Goal: Task Accomplishment & Management: Use online tool/utility

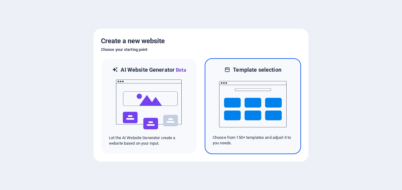
click at [266, 104] on img at bounding box center [252, 104] width 67 height 61
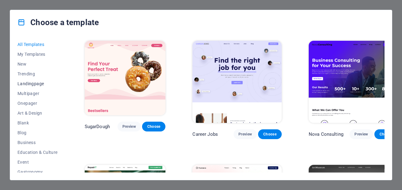
click at [29, 83] on span "Landingpage" at bounding box center [37, 83] width 40 height 5
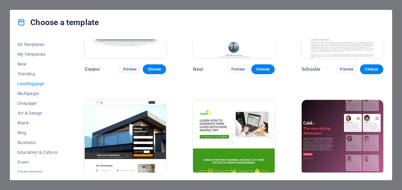
scroll to position [699, 0]
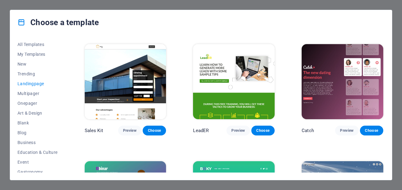
click at [238, 79] on img at bounding box center [234, 81] width 82 height 75
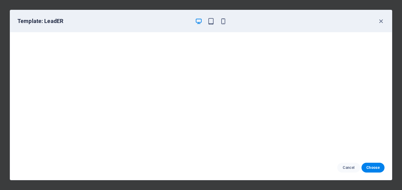
scroll to position [2, 0]
click at [381, 22] on icon "button" at bounding box center [380, 21] width 7 height 7
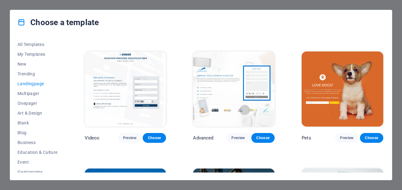
scroll to position [228, 0]
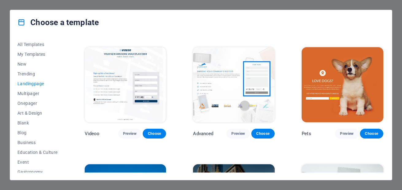
click at [339, 97] on img at bounding box center [342, 84] width 82 height 75
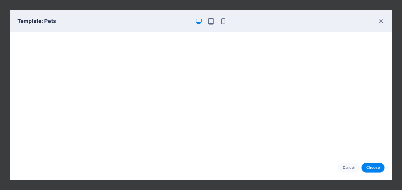
scroll to position [0, 0]
click at [382, 21] on icon "button" at bounding box center [380, 21] width 7 height 7
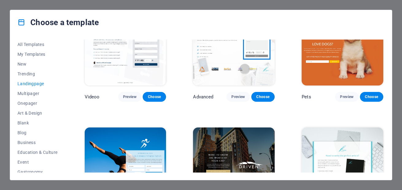
scroll to position [228, 0]
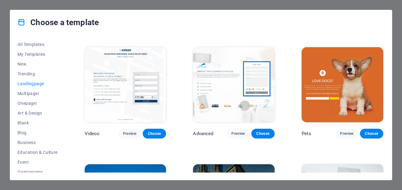
click at [226, 76] on img at bounding box center [234, 84] width 82 height 75
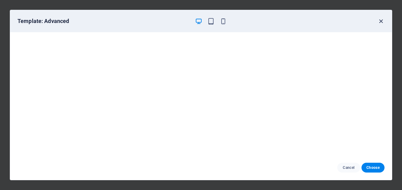
click at [382, 23] on icon "button" at bounding box center [380, 21] width 7 height 7
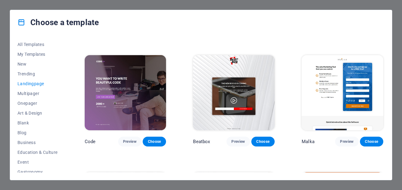
scroll to position [81, 0]
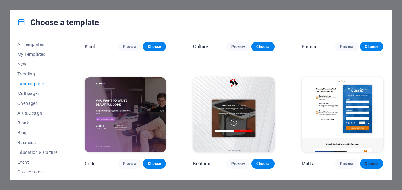
click at [372, 162] on span "Choose" at bounding box center [371, 163] width 13 height 5
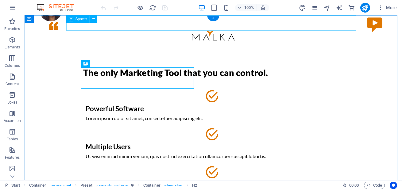
click at [327, 29] on div at bounding box center [212, 22] width 289 height 15
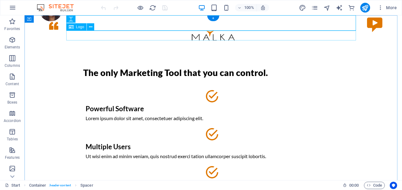
click at [209, 36] on div at bounding box center [212, 36] width 289 height 10
click at [77, 27] on span "Logo" at bounding box center [80, 27] width 8 height 4
click at [79, 27] on span "Logo" at bounding box center [80, 27] width 8 height 4
click at [115, 35] on div at bounding box center [212, 36] width 289 height 10
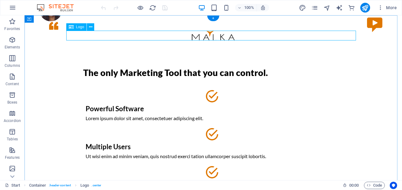
select select "px"
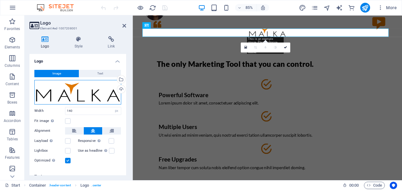
click at [106, 93] on div "Drag files here, click to choose files or select files from Files or our free s…" at bounding box center [77, 92] width 87 height 25
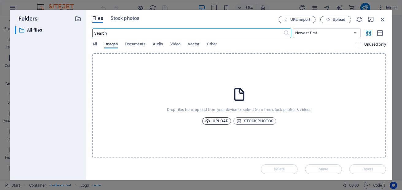
click at [218, 120] on span "Upload" at bounding box center [216, 120] width 23 height 7
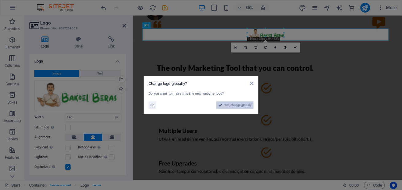
click at [242, 105] on span "Yes, change globally" at bounding box center [237, 104] width 27 height 7
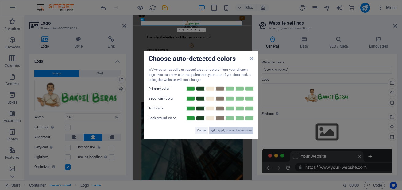
click at [227, 132] on span "Apply new website colors" at bounding box center [234, 130] width 34 height 7
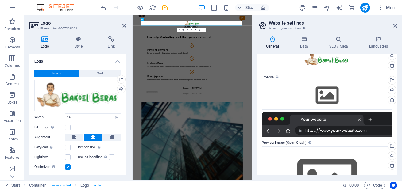
scroll to position [74, 0]
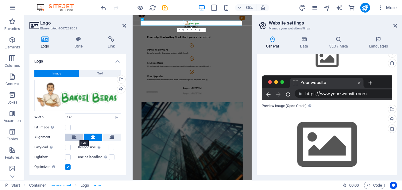
click at [75, 138] on icon at bounding box center [74, 137] width 4 height 7
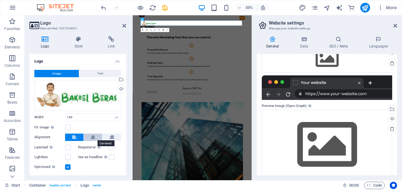
click at [91, 139] on icon at bounding box center [93, 137] width 4 height 7
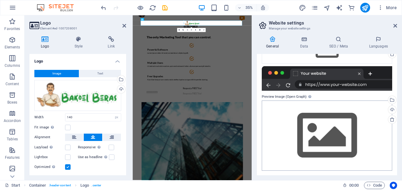
scroll to position [83, 0]
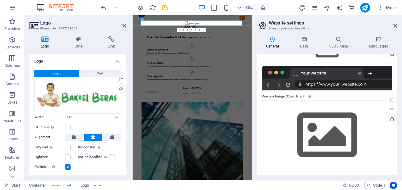
click at [104, 28] on h3 "Element #ed-1007208001" at bounding box center [77, 29] width 74 height 6
click at [394, 27] on icon at bounding box center [395, 25] width 4 height 5
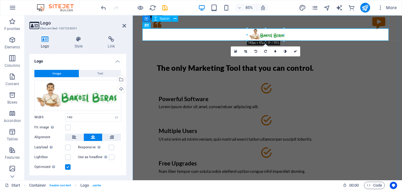
click at [401, 25] on div at bounding box center [290, 22] width 289 height 15
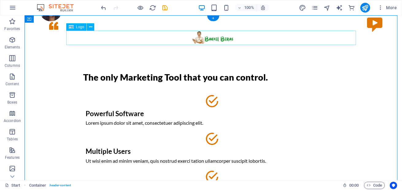
click at [220, 39] on div at bounding box center [212, 38] width 289 height 14
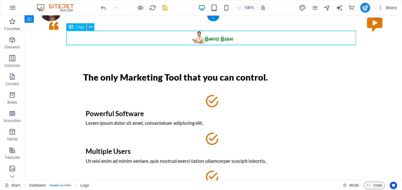
click at [220, 39] on div at bounding box center [212, 38] width 289 height 14
click at [80, 28] on span "Logo" at bounding box center [80, 27] width 8 height 4
click at [79, 27] on span "Logo" at bounding box center [80, 27] width 8 height 4
click at [90, 28] on icon at bounding box center [90, 27] width 3 height 6
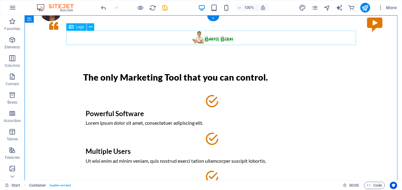
click at [205, 37] on div at bounding box center [212, 38] width 289 height 14
select select "px"
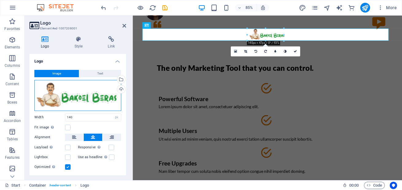
click at [91, 97] on div "Drag files here, click to choose files or select files from Files or our free s…" at bounding box center [77, 95] width 87 height 31
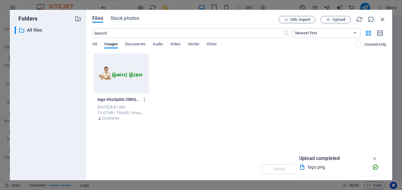
drag, startPoint x: 376, startPoint y: 157, endPoint x: 372, endPoint y: 155, distance: 4.8
click at [376, 157] on icon "button" at bounding box center [374, 158] width 7 height 7
click at [328, 20] on icon "button" at bounding box center [328, 20] width 4 height 4
click at [331, 63] on div "logo-VGzIlp3SL7dWQDYGC1a2Ew.png logo-VGzIlp3SL7dWQDYGC1a2Ew.png [DATE] 8:41 AM …" at bounding box center [238, 90] width 293 height 74
click at [338, 20] on span "Upload" at bounding box center [338, 20] width 13 height 4
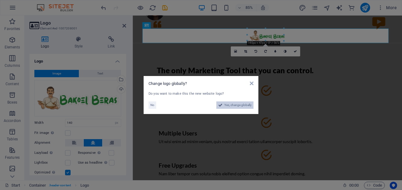
click at [249, 104] on span "Yes, change globally" at bounding box center [237, 104] width 27 height 7
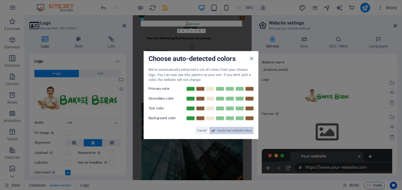
click at [238, 131] on span "Apply new website colors" at bounding box center [234, 130] width 34 height 7
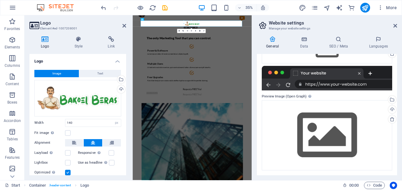
click at [398, 25] on aside "Website settings Manage your website settings General Data SEO / Meta Languages…" at bounding box center [326, 97] width 150 height 165
click at [395, 27] on icon at bounding box center [395, 25] width 4 height 5
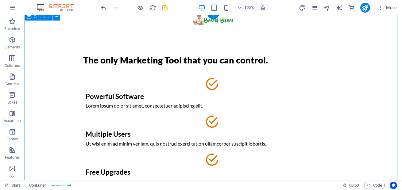
scroll to position [37, 0]
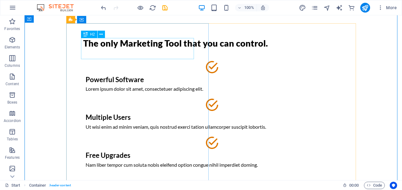
click at [138, 49] on div "The only Marketing Tool that you can control." at bounding box center [213, 43] width 260 height 11
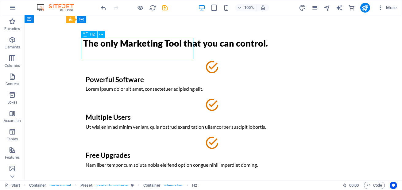
click at [138, 49] on div "The only Marketing Tool that you can control." at bounding box center [213, 43] width 260 height 11
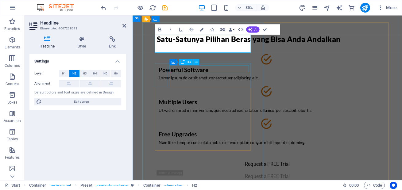
click at [264, 76] on div "Powerful Software" at bounding box center [290, 80] width 255 height 8
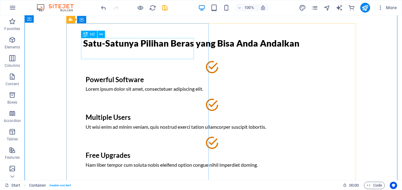
click at [134, 48] on div "Satu-Satunya Pilihan Beras yang Bisa Anda Andalkan" at bounding box center [213, 43] width 260 height 11
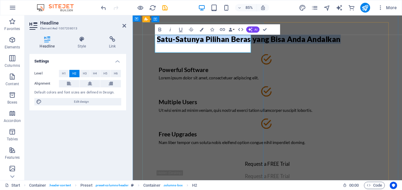
click at [189, 48] on span "Satu-Satunya Pilihan Beras yang Bisa Anda Andalkan" at bounding box center [269, 43] width 216 height 10
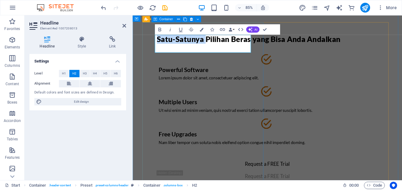
drag, startPoint x: 215, startPoint y: 44, endPoint x: 156, endPoint y: 44, distance: 58.6
click at [156, 44] on div "Satu-Satunya Pilihan Beras yang Bisa Anda Andalkan Powerful Software Lorem ipsu…" at bounding box center [290, 125] width 289 height 204
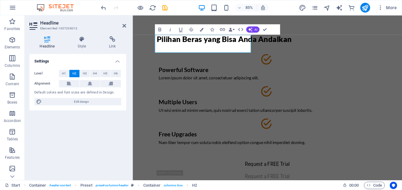
click at [104, 138] on div "Settings Level H1 H2 H3 H4 H5 H6 Alignment Default colors and font sizes are de…" at bounding box center [77, 114] width 97 height 121
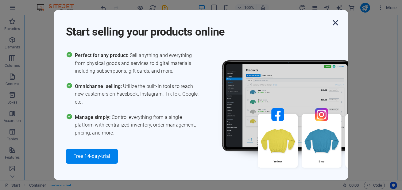
click at [334, 23] on icon "button" at bounding box center [335, 22] width 11 height 11
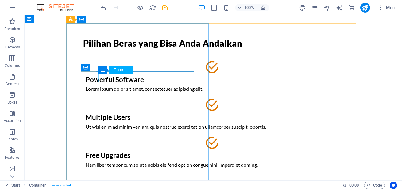
click at [149, 80] on div "Powerful Software" at bounding box center [213, 80] width 255 height 8
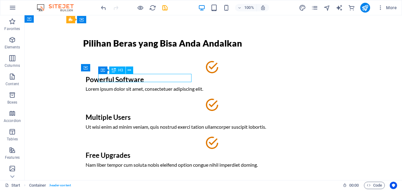
click at [149, 80] on div "Powerful Software" at bounding box center [213, 80] width 255 height 8
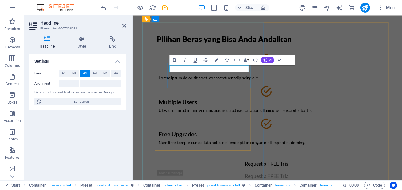
click at [219, 77] on h3 at bounding box center [290, 80] width 255 height 8
click at [150, 111] on div "Pilihan Beras yang Bisa Anda Andalkan Kualitas Terjamin Lorem ipsum dolor sit a…" at bounding box center [290, 125] width 289 height 204
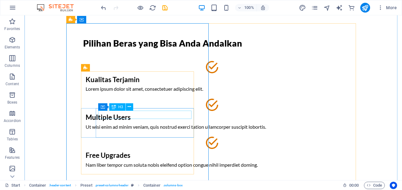
click at [131, 114] on div "Multiple Users" at bounding box center [213, 117] width 255 height 8
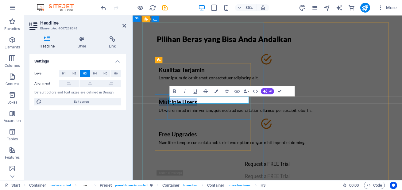
click at [225, 115] on h3 "Multiple Users" at bounding box center [290, 117] width 255 height 8
click at [184, 144] on div "Kualitas Terjamin Lorem ipsum dolor sit amet, consectetuer adipiscing elit. Har…" at bounding box center [291, 116] width 260 height 110
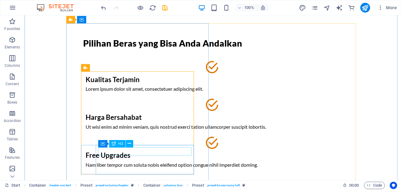
click at [137, 151] on div "Free Upgrades" at bounding box center [213, 155] width 255 height 8
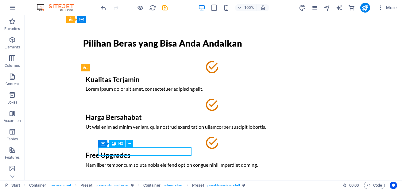
click at [136, 151] on div "Free Upgrades" at bounding box center [213, 155] width 255 height 8
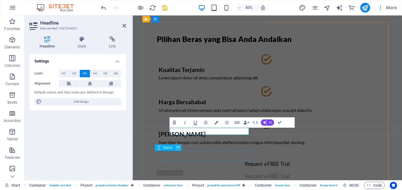
click at [179, 149] on icon at bounding box center [177, 148] width 3 height 6
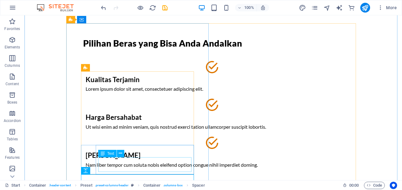
click at [146, 162] on div "Nam liber tempor cum soluta nobis eleifend option congue nihil imperdiet doming." at bounding box center [213, 164] width 255 height 7
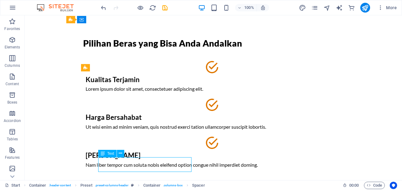
click at [146, 162] on div "Nam liber tempor cum soluta nobis eleifend option congue nihil imperdiet doming." at bounding box center [213, 164] width 255 height 7
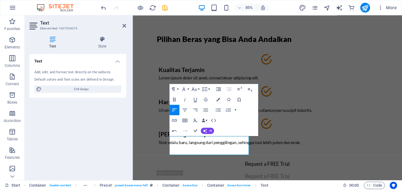
click at [89, 143] on div "Text Add, edit, and format text directly on the website. Default colors and fon…" at bounding box center [77, 114] width 97 height 121
click at [116, 95] on div "Add, edit, and format text directly on the website. Default colors and font siz…" at bounding box center [77, 81] width 97 height 33
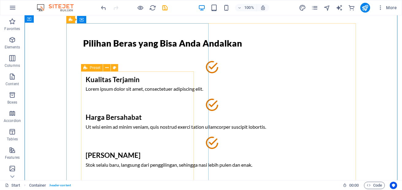
click at [143, 105] on div "Kualitas Terjamin Lorem ipsum dolor sit amet, consectetuer adipiscing elit. Har…" at bounding box center [213, 116] width 260 height 110
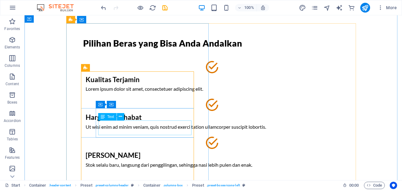
click at [138, 131] on div "Ut wisi enim ad minim veniam, quis nostrud exerci tation ullamcorper suscipit l…" at bounding box center [213, 126] width 255 height 7
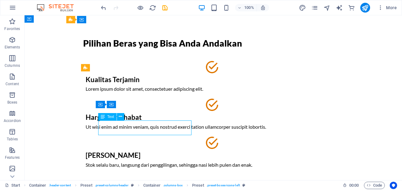
click at [138, 131] on div "Ut wisi enim ad minim veniam, quis nostrud exerci tation ullamcorper suscipit l…" at bounding box center [213, 126] width 255 height 7
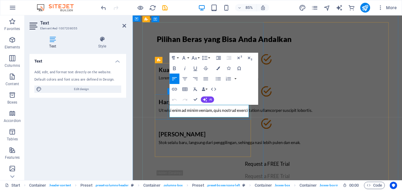
click at [191, 129] on p "Ut wisi enim ad minim veniam, quis nostrud exerci tation ullamcorper suscipit l…" at bounding box center [290, 126] width 255 height 7
click at [147, 108] on div "Pilihan Beras yang Bisa Anda Andalkan Kualitas Terjamin Lorem ipsum dolor sit a…" at bounding box center [290, 125] width 289 height 204
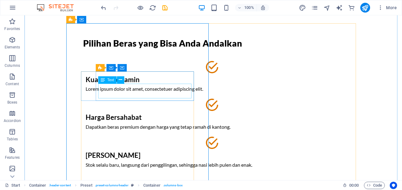
click at [161, 93] on div "Lorem ipsum dolor sit amet, consectetuer adipiscing elit." at bounding box center [213, 88] width 255 height 7
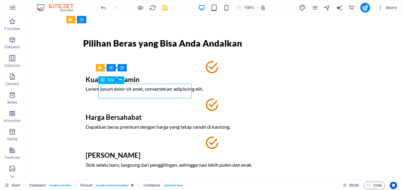
click at [161, 93] on div "Lorem ipsum dolor sit amet, consectetuer adipiscing elit." at bounding box center [213, 88] width 255 height 7
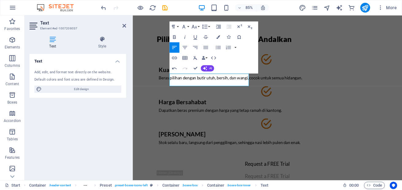
click at [123, 112] on div "Text Add, edit, and format text directly on the website. Default colors and fon…" at bounding box center [77, 114] width 97 height 121
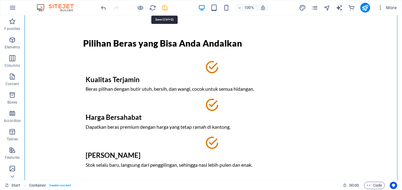
click at [164, 9] on icon "save" at bounding box center [164, 7] width 7 height 7
checkbox input "false"
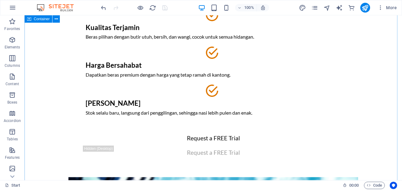
scroll to position [110, 0]
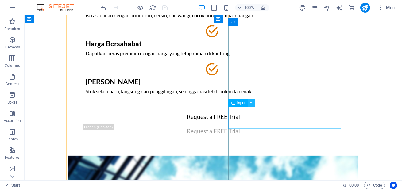
click at [252, 104] on icon at bounding box center [251, 103] width 3 height 6
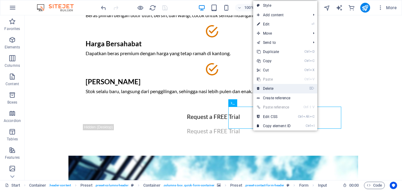
click at [275, 90] on link "⌦ Delete" at bounding box center [273, 88] width 41 height 9
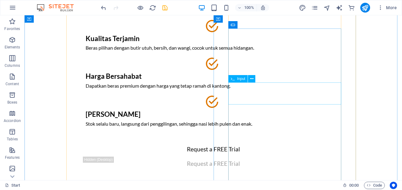
scroll to position [74, 0]
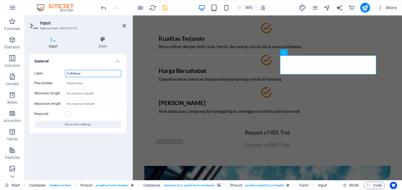
drag, startPoint x: 91, startPoint y: 73, endPoint x: 63, endPoint y: 72, distance: 27.9
click at [63, 72] on div "Label Full Name" at bounding box center [77, 73] width 87 height 7
type input "Nama"
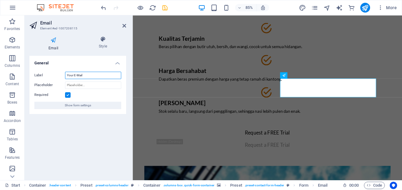
drag, startPoint x: 87, startPoint y: 74, endPoint x: 66, endPoint y: 75, distance: 20.9
click at [66, 75] on input "Your E-Mail" at bounding box center [93, 75] width 56 height 7
type input "Email"
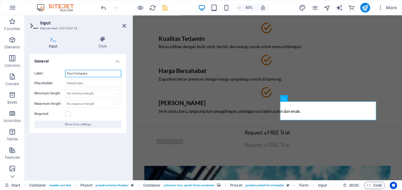
drag, startPoint x: 93, startPoint y: 75, endPoint x: 64, endPoint y: 76, distance: 29.4
click at [64, 76] on div "Label Your Company" at bounding box center [77, 73] width 87 height 7
type input "Pesan"
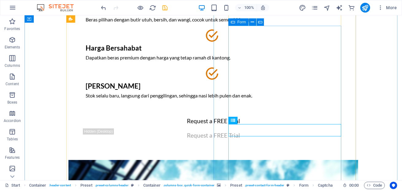
scroll to position [110, 0]
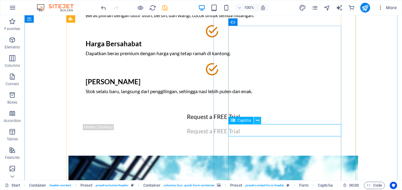
click at [260, 119] on button at bounding box center [257, 120] width 7 height 7
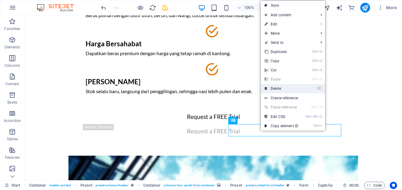
click at [283, 87] on link "⌦ Delete" at bounding box center [281, 88] width 41 height 9
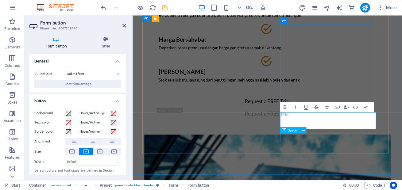
type button "Sign up for free"
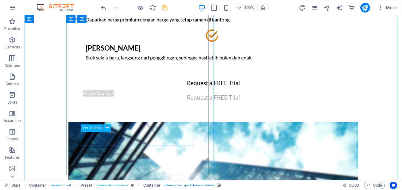
scroll to position [147, 0]
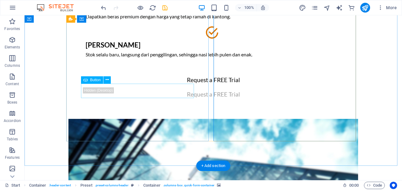
click at [149, 87] on div "Request a FREE Trial" at bounding box center [213, 80] width 260 height 14
click at [118, 87] on div "Request a FREE Trial" at bounding box center [213, 80] width 260 height 14
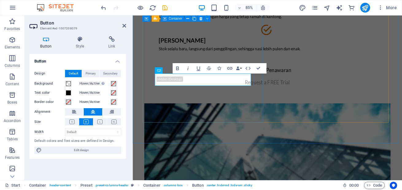
click at [239, 116] on div "Pilihan Beras yang Bisa Anda Andalkan Kualitas Terjamin Beras pilihan dengan bu…" at bounding box center [290, 15] width 289 height 204
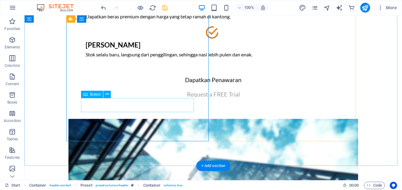
click at [146, 102] on div "Request a FREE Trial" at bounding box center [213, 94] width 260 height 14
click at [126, 102] on div "Request a FREE Trial" at bounding box center [213, 94] width 260 height 14
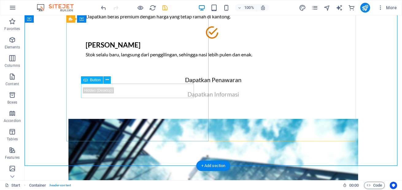
click at [127, 87] on div "Dapatkan Penawaran" at bounding box center [213, 80] width 260 height 14
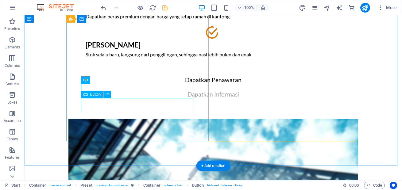
click at [145, 102] on div "Dapatkan Informasi" at bounding box center [213, 94] width 260 height 14
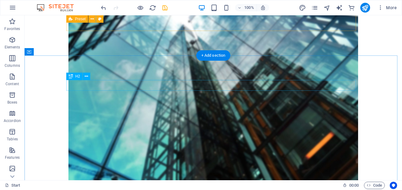
scroll to position [294, 0]
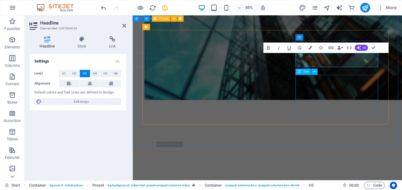
scroll to position [331, 0]
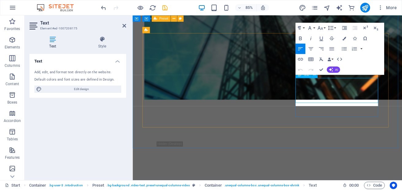
scroll to position [327, 0]
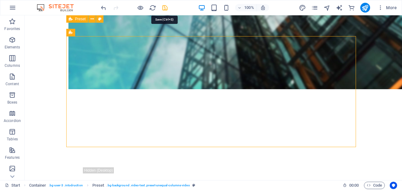
click at [165, 9] on icon "save" at bounding box center [164, 7] width 7 height 7
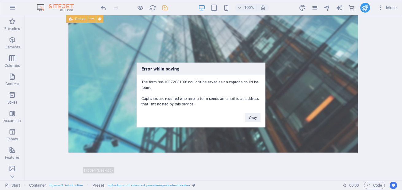
scroll to position [118, 0]
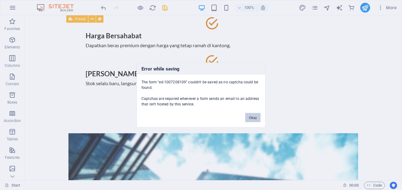
click at [253, 118] on button "Okay" at bounding box center [252, 117] width 15 height 9
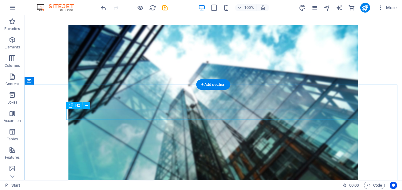
scroll to position [229, 0]
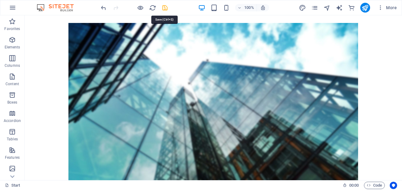
click at [166, 9] on icon "save" at bounding box center [164, 7] width 7 height 7
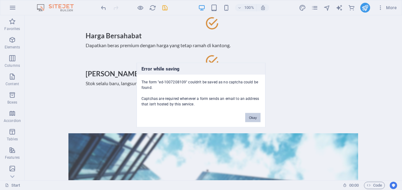
click at [252, 119] on button "Okay" at bounding box center [252, 117] width 15 height 9
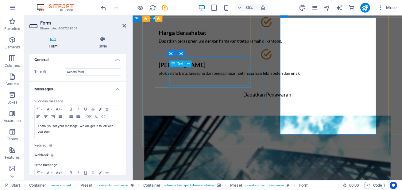
scroll to position [0, 0]
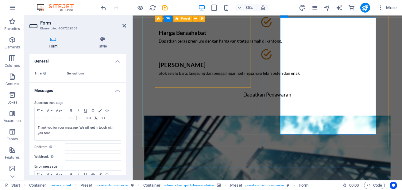
click at [209, 63] on div "Kualitas Terjamin Beras pilihan dengan butir utuh, bersih, dan wangi, cocok unt…" at bounding box center [291, 34] width 260 height 110
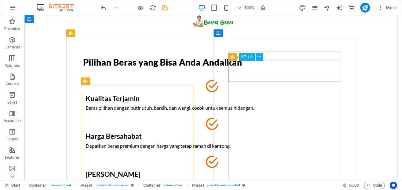
scroll to position [8, 0]
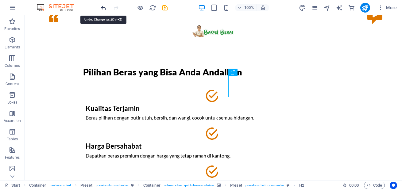
click at [103, 9] on icon "undo" at bounding box center [103, 7] width 7 height 7
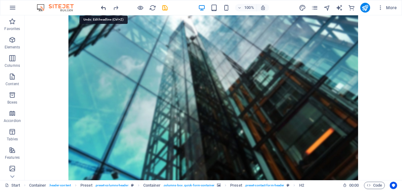
scroll to position [333, 0]
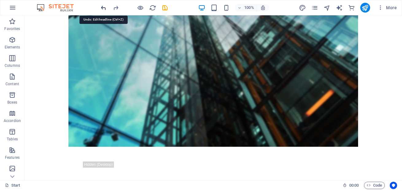
click at [103, 9] on icon "undo" at bounding box center [103, 7] width 7 height 7
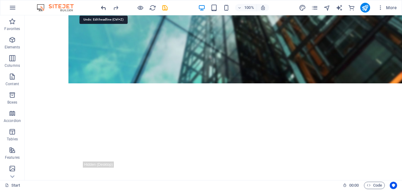
click at [103, 9] on icon "undo" at bounding box center [103, 7] width 7 height 7
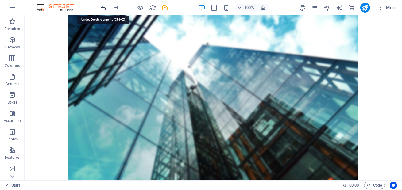
click at [103, 9] on icon "undo" at bounding box center [103, 7] width 7 height 7
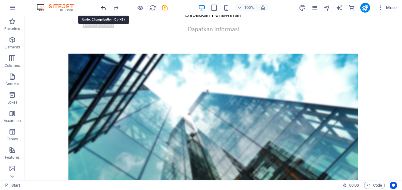
scroll to position [155, 0]
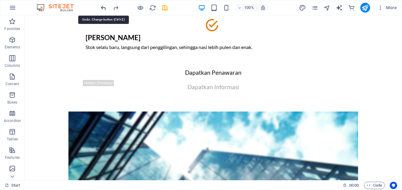
click at [103, 9] on icon "undo" at bounding box center [103, 7] width 7 height 7
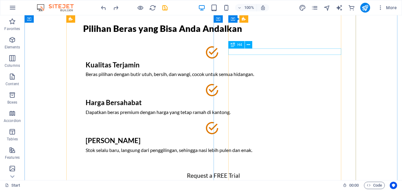
scroll to position [44, 0]
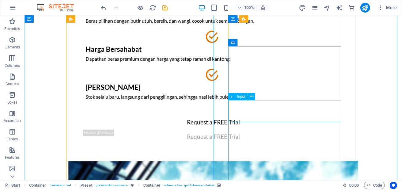
scroll to position [118, 0]
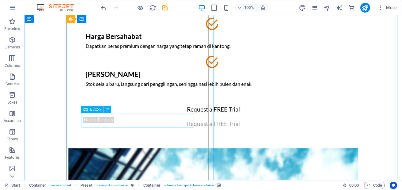
click at [148, 117] on div "Request a FREE Trial" at bounding box center [213, 109] width 260 height 14
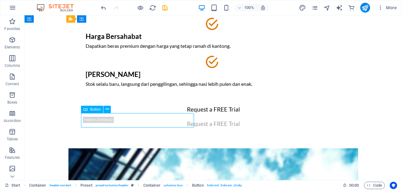
click at [148, 117] on div "Request a FREE Trial" at bounding box center [213, 109] width 260 height 14
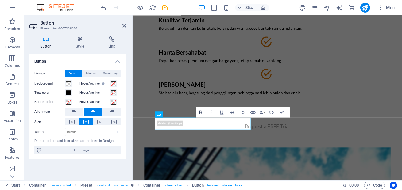
scroll to position [81, 0]
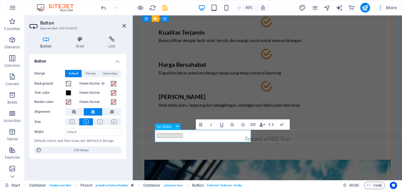
click at [286, 154] on link at bounding box center [291, 146] width 10 height 14
click at [220, 168] on div "Request a FREE Trial" at bounding box center [291, 161] width 260 height 14
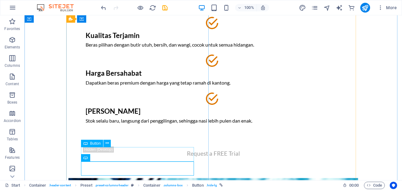
scroll to position [118, 0]
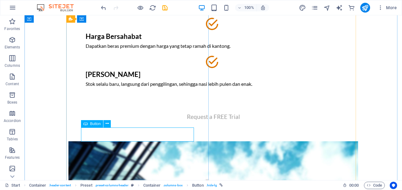
click at [148, 124] on div "Request a FREE Trial" at bounding box center [213, 117] width 260 height 14
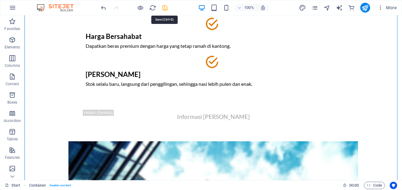
click at [166, 8] on icon "save" at bounding box center [164, 7] width 7 height 7
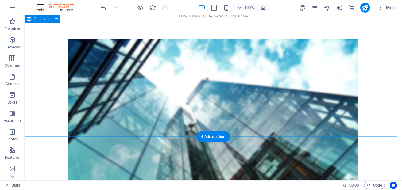
scroll to position [228, 0]
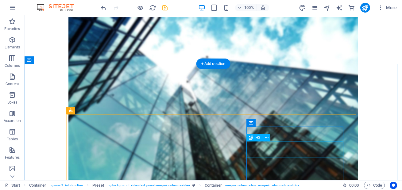
scroll to position [265, 0]
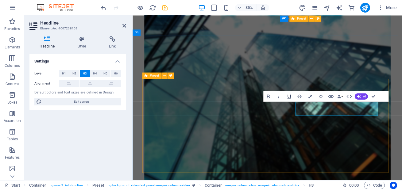
scroll to position [302, 0]
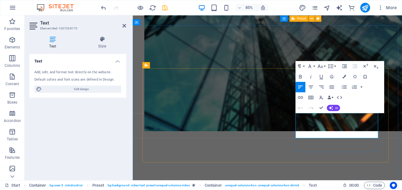
scroll to position [298, 0]
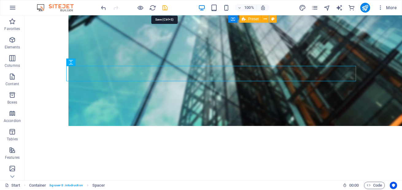
click at [164, 10] on icon "save" at bounding box center [164, 7] width 7 height 7
checkbox input "false"
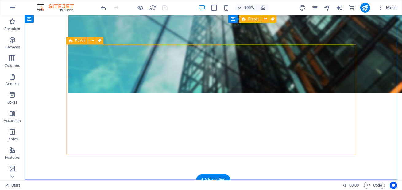
scroll to position [335, 0]
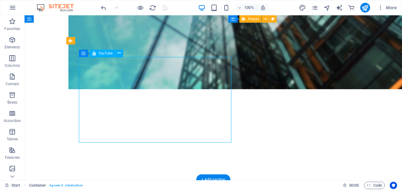
select select "ar16_9"
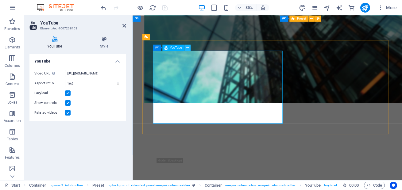
click at [189, 46] on icon at bounding box center [187, 48] width 3 height 6
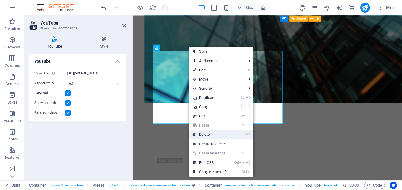
click at [205, 137] on link "⌦ Delete" at bounding box center [209, 134] width 41 height 9
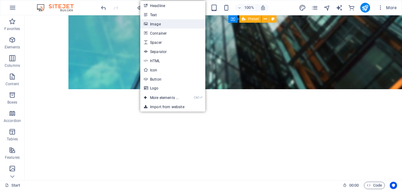
click at [161, 25] on link "Image" at bounding box center [172, 23] width 65 height 9
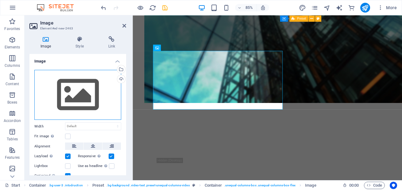
click at [76, 107] on div "Drag files here, click to choose files or select files from Files or our free s…" at bounding box center [77, 95] width 87 height 50
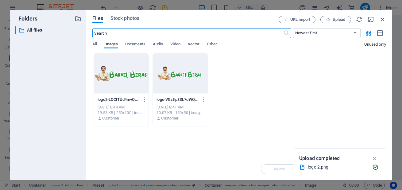
scroll to position [334, 0]
click at [332, 21] on span "Upload" at bounding box center [338, 20] width 13 height 4
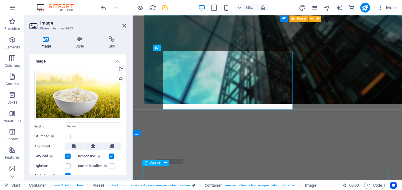
scroll to position [335, 0]
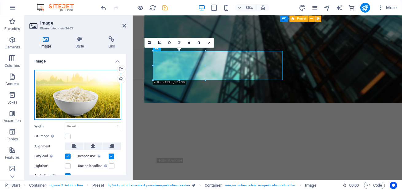
click at [103, 101] on div "Drag files here, click to choose files or select files from Files or our free s…" at bounding box center [77, 95] width 87 height 50
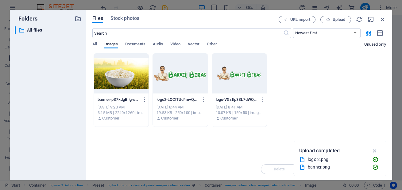
click at [119, 74] on div at bounding box center [121, 74] width 55 height 40
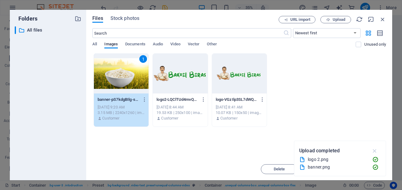
click at [375, 148] on icon "button" at bounding box center [374, 150] width 7 height 7
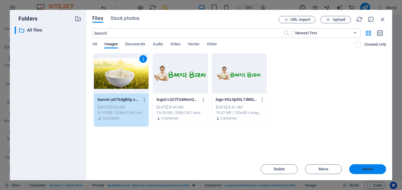
click at [366, 170] on span "Insert" at bounding box center [367, 169] width 11 height 4
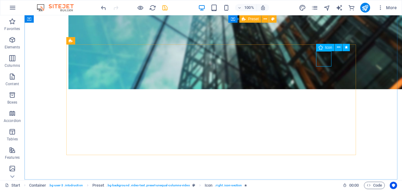
click at [327, 48] on span "Icon" at bounding box center [328, 48] width 7 height 4
click at [337, 48] on icon at bounding box center [338, 47] width 3 height 6
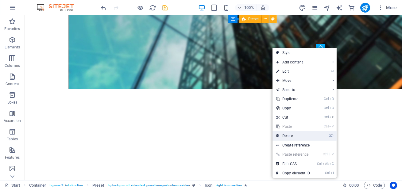
click at [289, 136] on link "⌦ Delete" at bounding box center [292, 135] width 41 height 9
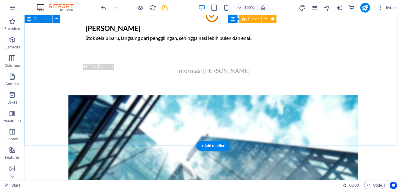
scroll to position [151, 0]
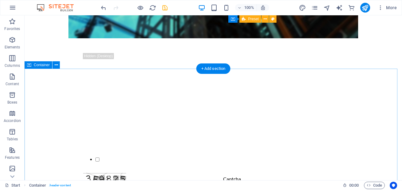
scroll to position [482, 0]
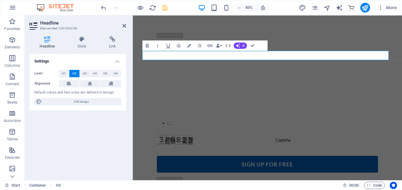
click at [129, 133] on div "Headline Style Link Settings Level H1 H2 H3 H4 H5 H6 Alignment Default colors a…" at bounding box center [78, 105] width 106 height 149
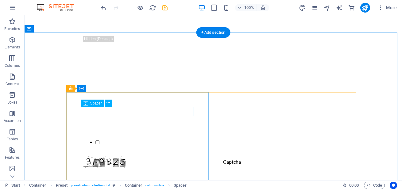
select select "px"
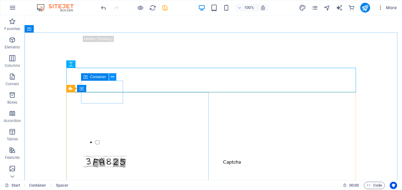
click at [114, 77] on icon at bounding box center [112, 77] width 3 height 6
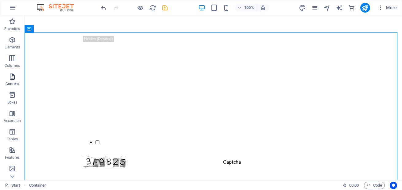
click at [12, 80] on icon "button" at bounding box center [12, 76] width 7 height 7
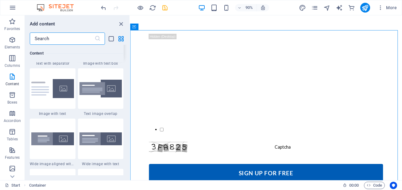
scroll to position [1183, 0]
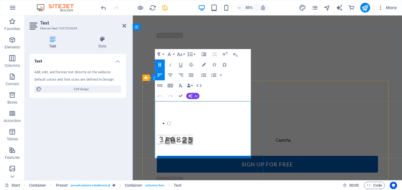
drag, startPoint x: 236, startPoint y: 120, endPoint x: 265, endPoint y: 187, distance: 72.3
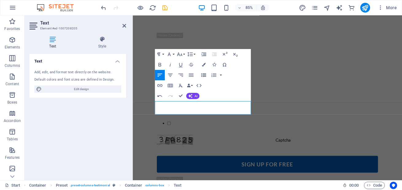
click at [204, 75] on icon "button" at bounding box center [203, 74] width 5 height 3
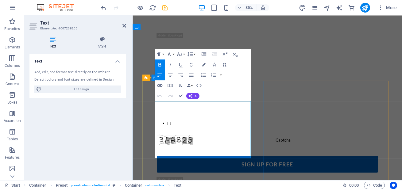
drag, startPoint x: 215, startPoint y: 137, endPoint x: 228, endPoint y: 143, distance: 14.3
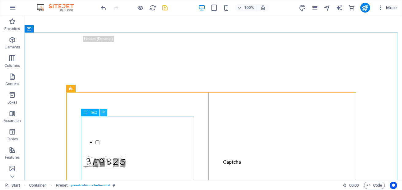
click at [105, 112] on icon at bounding box center [102, 112] width 3 height 6
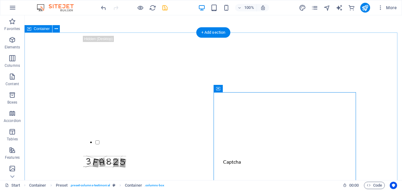
scroll to position [519, 0]
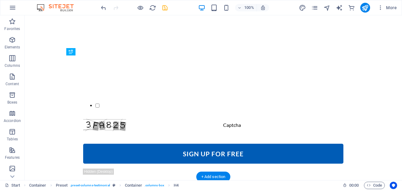
drag, startPoint x: 119, startPoint y: 129, endPoint x: 108, endPoint y: 73, distance: 57.8
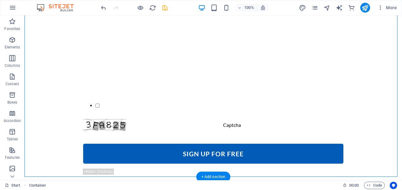
drag, startPoint x: 260, startPoint y: 127, endPoint x: 250, endPoint y: 72, distance: 56.0
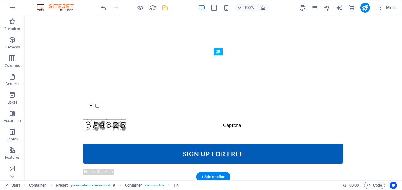
drag, startPoint x: 255, startPoint y: 128, endPoint x: 236, endPoint y: 72, distance: 58.6
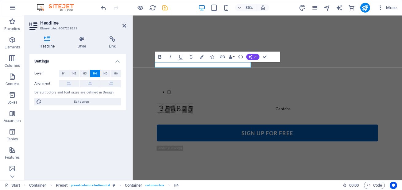
click at [161, 57] on icon "button" at bounding box center [159, 57] width 6 height 6
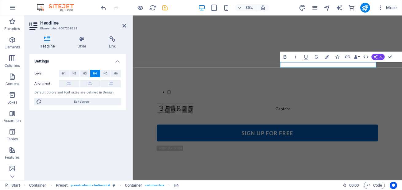
click at [286, 59] on icon "button" at bounding box center [284, 57] width 6 height 6
click at [284, 59] on icon "button" at bounding box center [284, 57] width 3 height 4
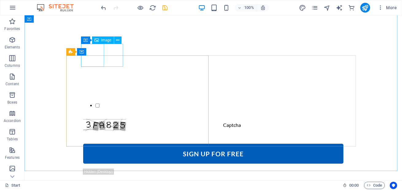
click at [99, 40] on div "Image" at bounding box center [103, 39] width 22 height 7
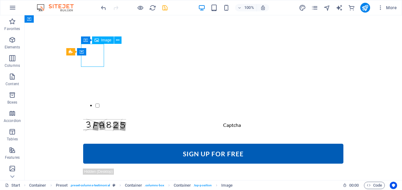
click at [99, 40] on div "Image" at bounding box center [103, 39] width 22 height 7
select select "px"
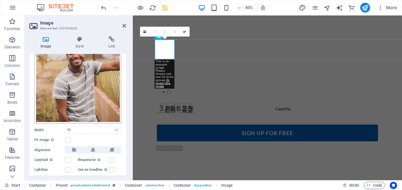
scroll to position [64, 0]
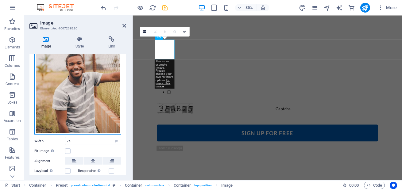
click at [90, 83] on div "Drag files here, click to choose files or select files from Files or our free s…" at bounding box center [77, 70] width 87 height 129
click at [90, 83] on body "[DOMAIN_NAME] Start Favorites Elements Columns Content Boxes Accordion Tables F…" at bounding box center [201, 95] width 402 height 190
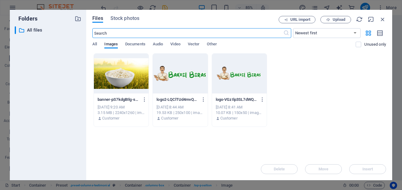
scroll to position [345, 0]
click at [330, 19] on icon "button" at bounding box center [328, 20] width 4 height 4
click at [342, 21] on span "Upload" at bounding box center [338, 20] width 13 height 4
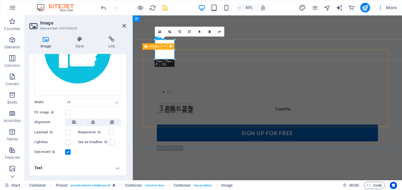
scroll to position [59, 0]
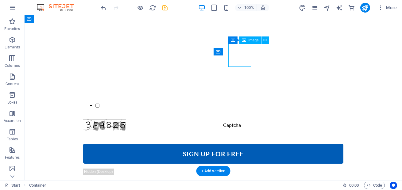
select select "px"
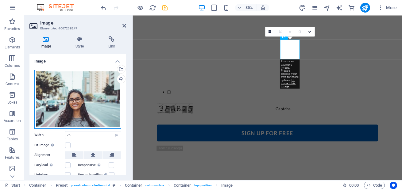
click at [72, 100] on div "Drag files here, click to choose files or select files from Files or our free s…" at bounding box center [77, 99] width 87 height 59
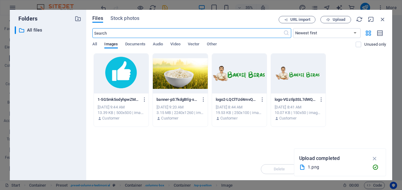
scroll to position [345, 0]
click at [340, 20] on span "Upload" at bounding box center [338, 20] width 13 height 4
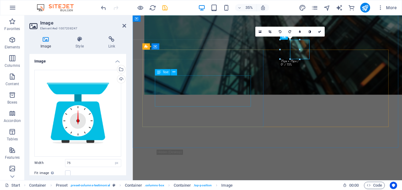
scroll to position [519, 0]
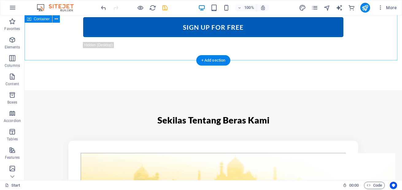
scroll to position [651, 0]
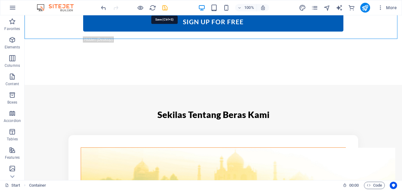
click at [165, 8] on icon "save" at bounding box center [164, 7] width 7 height 7
checkbox input "false"
